Goal: Entertainment & Leisure: Consume media (video, audio)

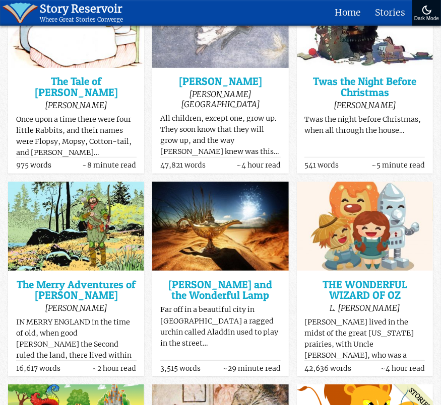
scroll to position [161, 0]
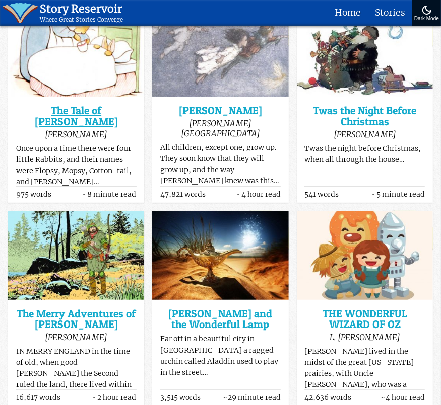
click at [72, 113] on h3 "The Tale of Peter Rabbit" at bounding box center [76, 116] width 120 height 22
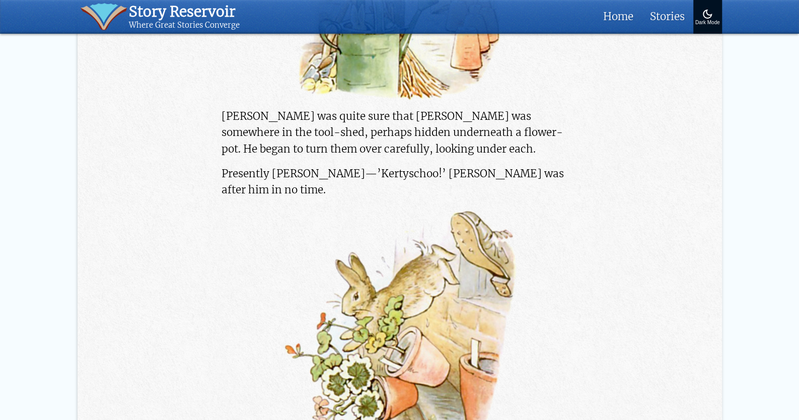
scroll to position [5268, 0]
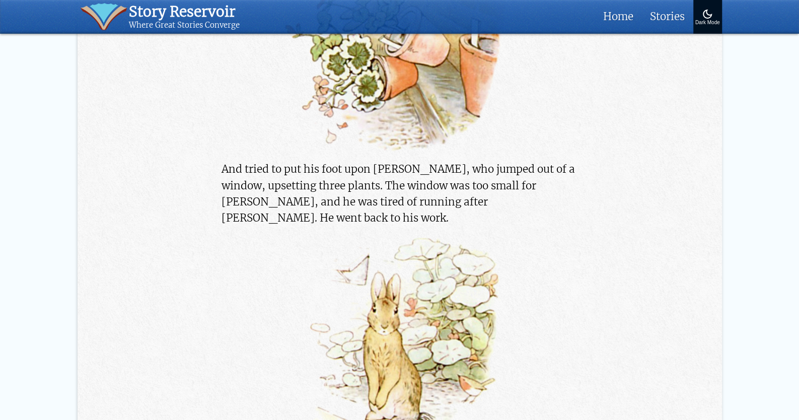
drag, startPoint x: 444, startPoint y: 211, endPoint x: 312, endPoint y: 202, distance: 132.2
click at [312, 202] on p "And tried to put his foot upon Peter, who jumped out of a window, upsetting thr…" at bounding box center [400, 193] width 356 height 65
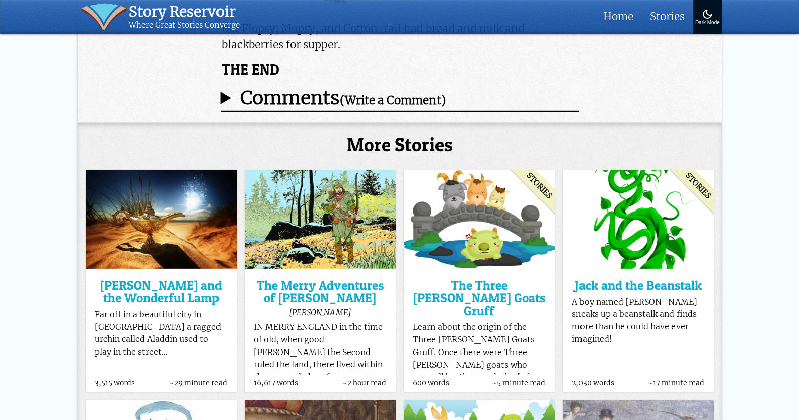
scroll to position [9002, 0]
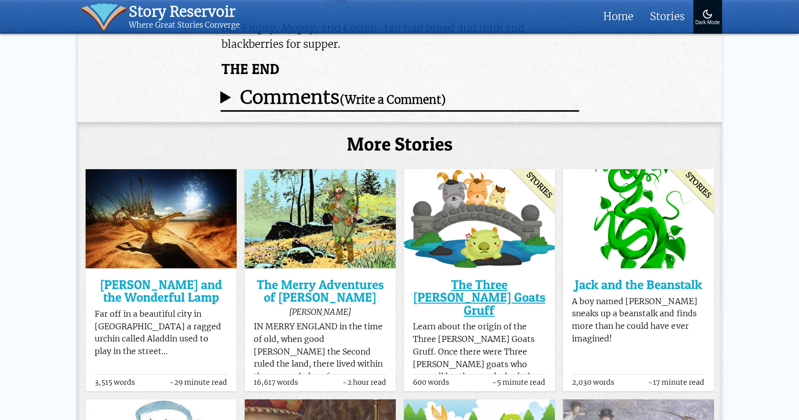
click at [440, 279] on h3 "The Three [PERSON_NAME] Goats Gruff" at bounding box center [479, 298] width 132 height 38
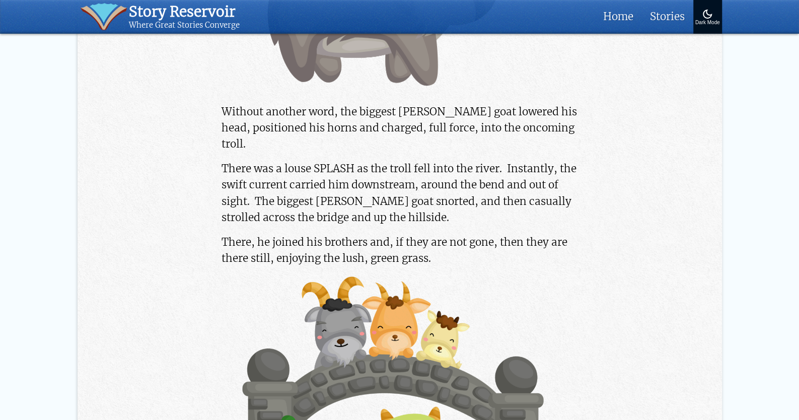
scroll to position [2221, 0]
